Goal: Navigation & Orientation: Find specific page/section

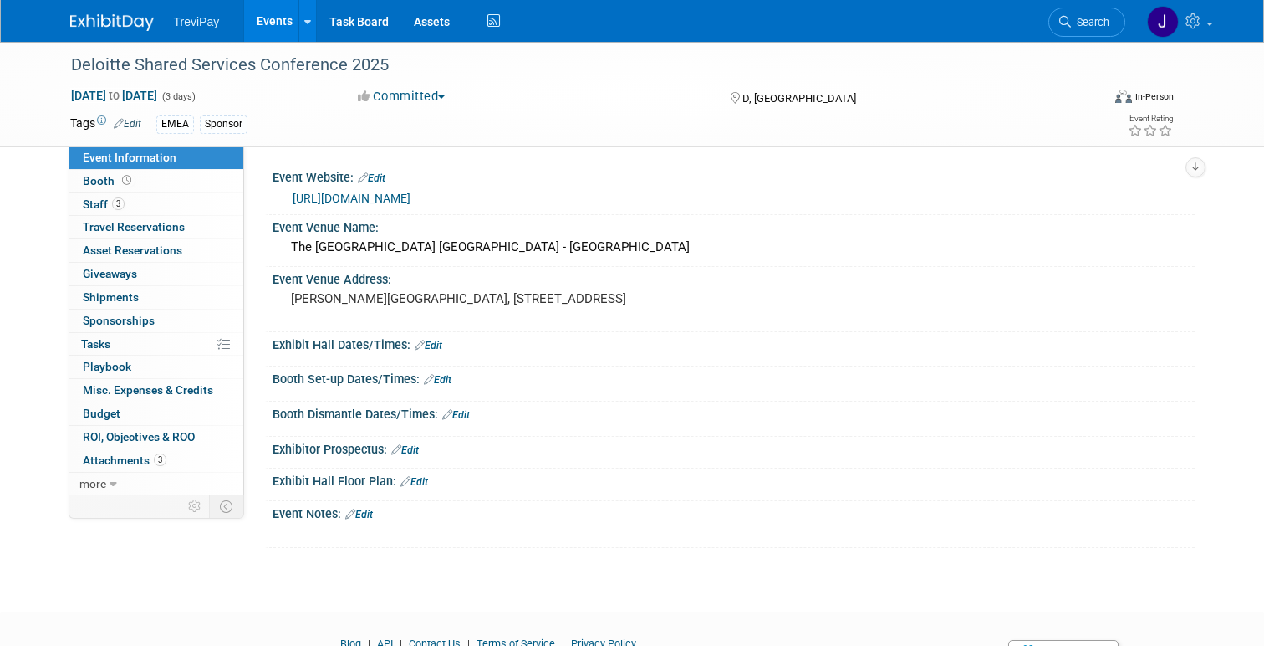
click at [105, 15] on img at bounding box center [112, 22] width 84 height 17
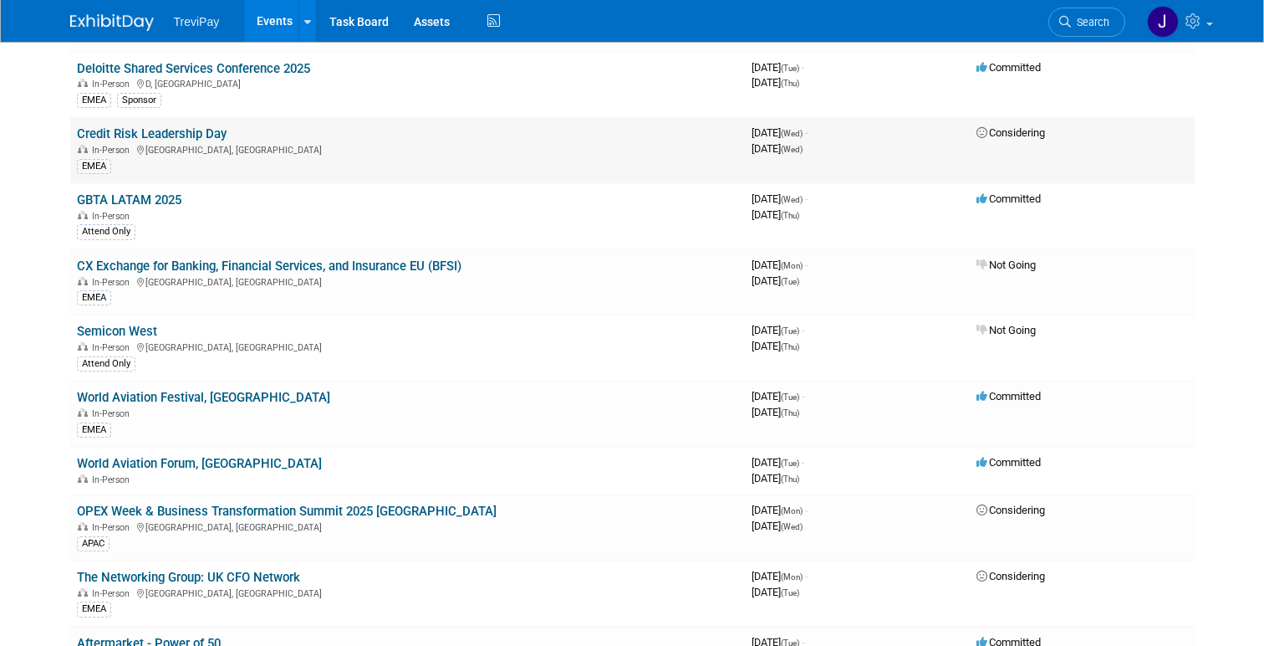
scroll to position [578, 0]
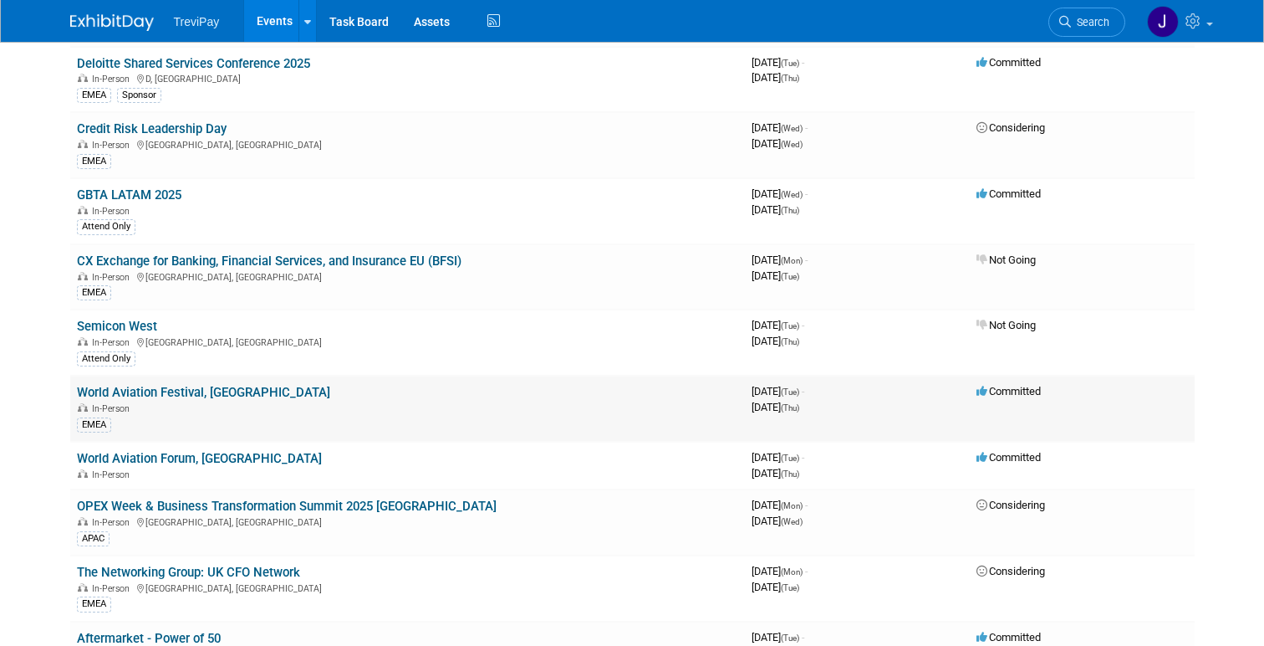
click at [177, 391] on link "World Aviation Festival, [GEOGRAPHIC_DATA]" at bounding box center [203, 392] width 253 height 15
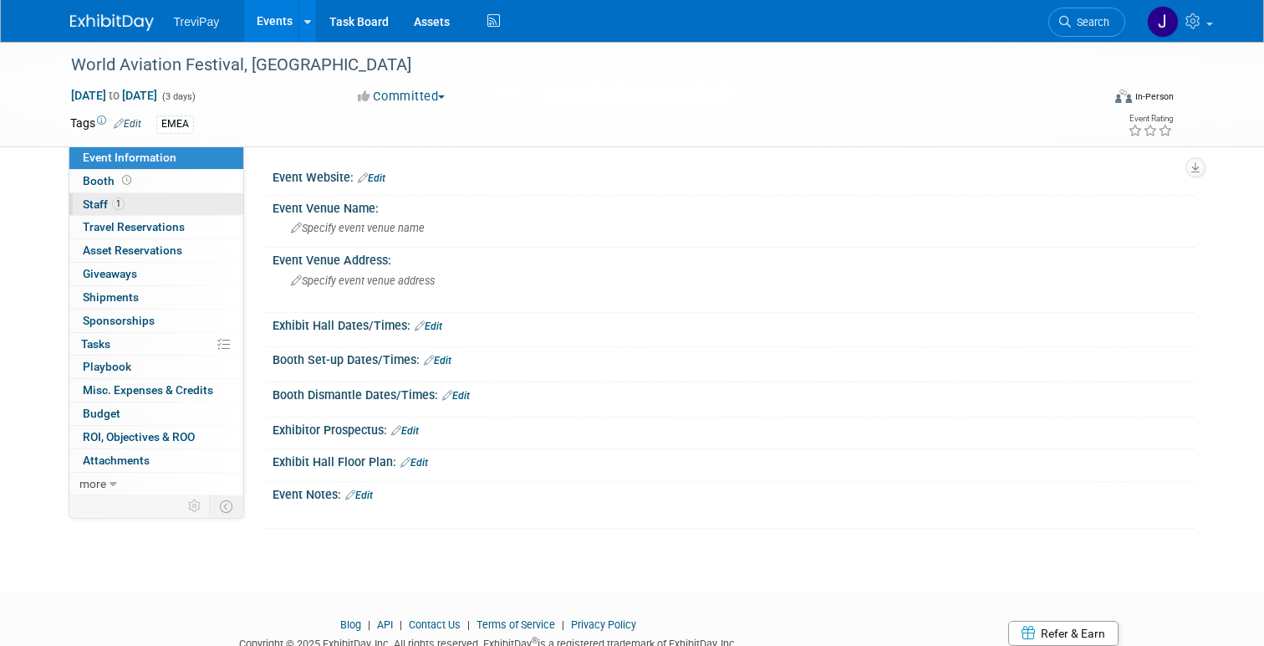
click at [95, 203] on span "Staff 1" at bounding box center [104, 203] width 42 height 13
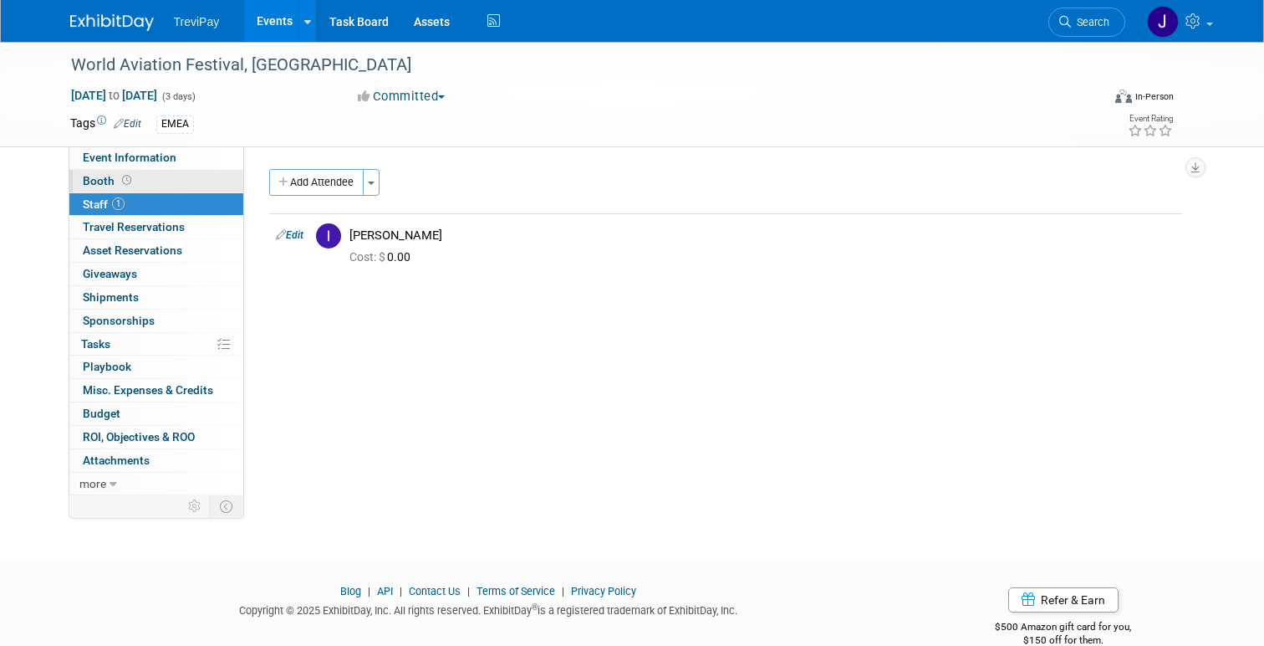
click at [93, 180] on span "Booth" at bounding box center [109, 180] width 52 height 13
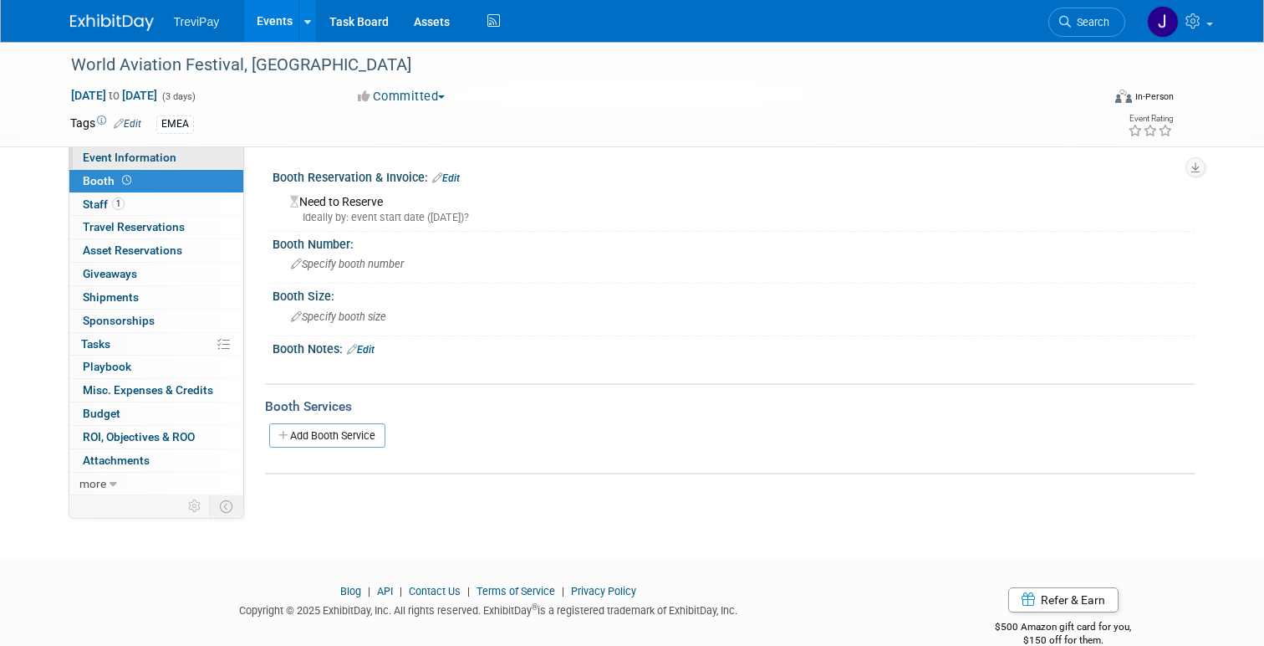
click at [90, 156] on span "Event Information" at bounding box center [130, 157] width 94 height 13
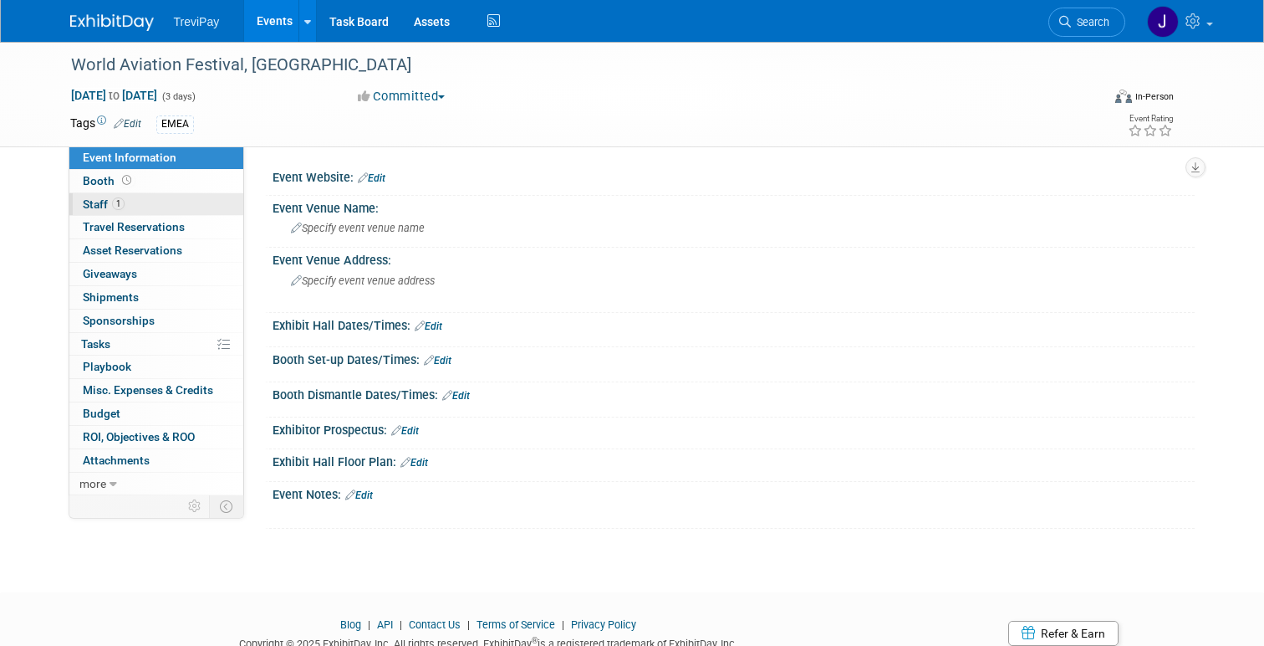
click at [90, 200] on span "Staff 1" at bounding box center [104, 203] width 42 height 13
